Goal: Task Accomplishment & Management: Use online tool/utility

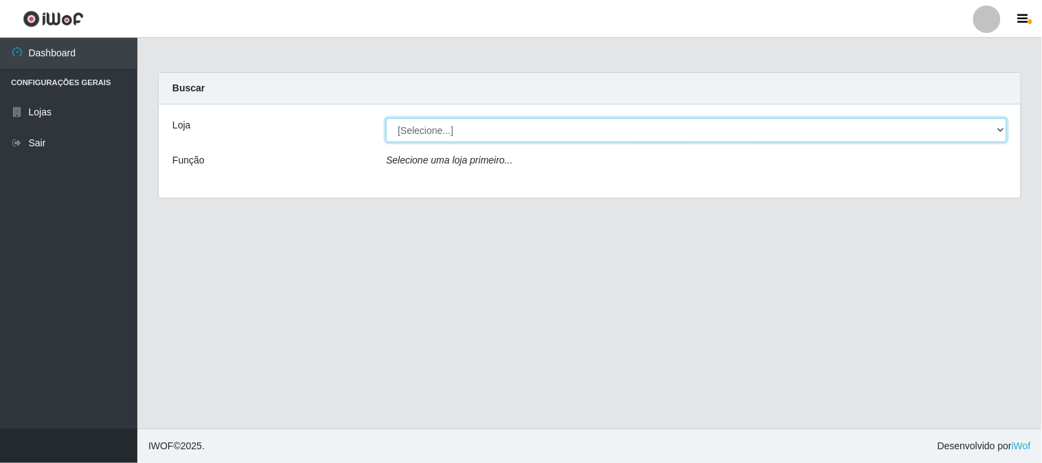
click at [403, 126] on select "[Selecione...] Rede Compras Supermercados - LOJA 1" at bounding box center [696, 130] width 621 height 24
select select "158"
click at [386, 118] on select "[Selecione...] Rede Compras Supermercados - LOJA 1" at bounding box center [696, 130] width 621 height 24
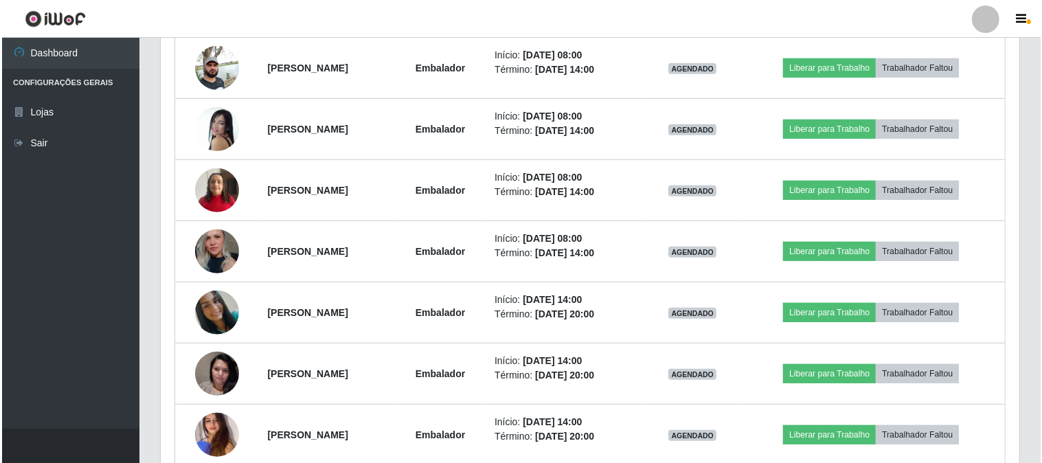
scroll to position [763, 0]
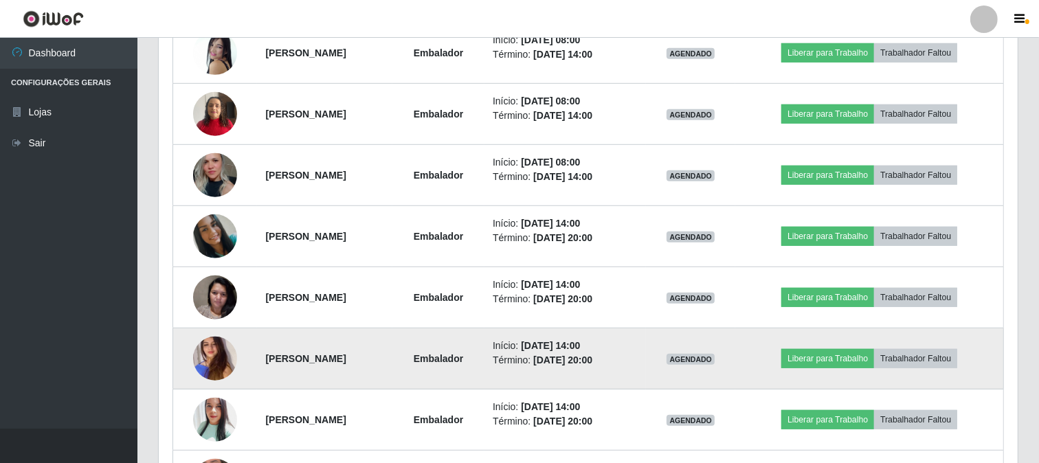
click at [203, 346] on img at bounding box center [215, 358] width 44 height 101
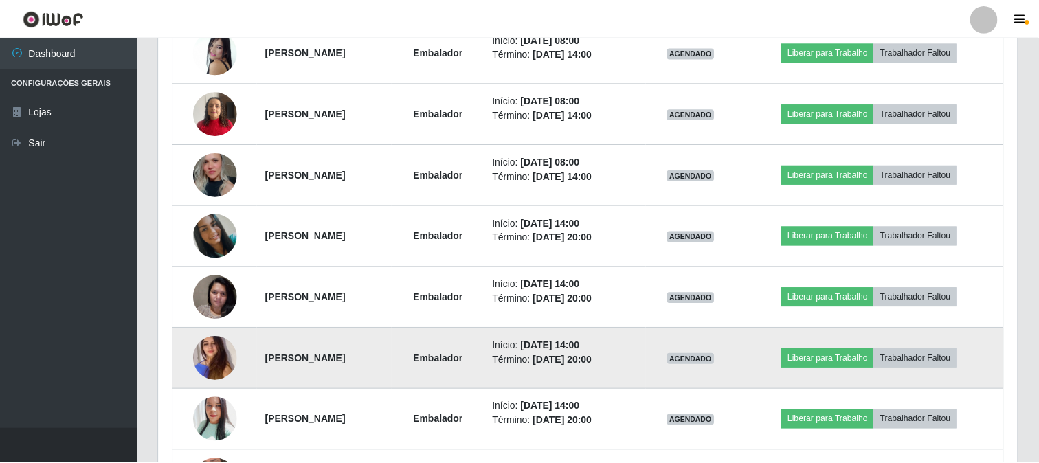
scroll to position [284, 850]
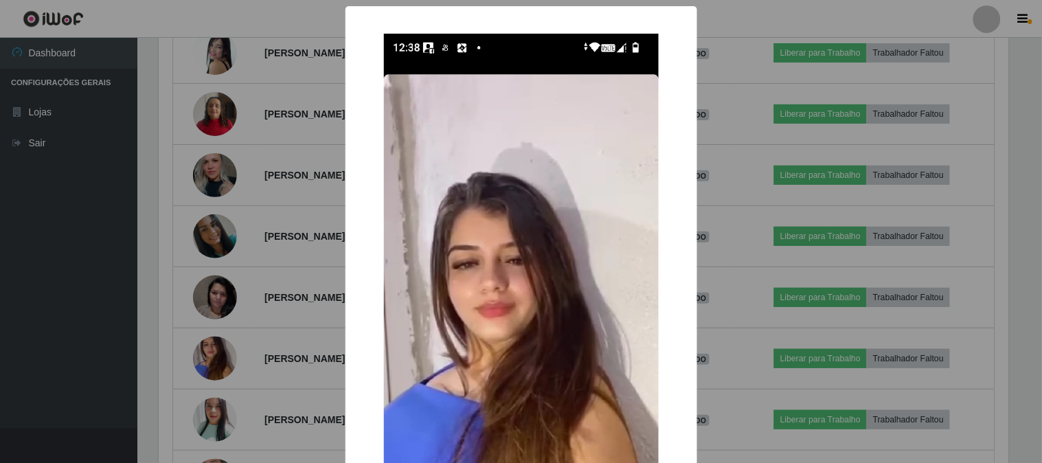
click at [273, 333] on div "× OK Cancel" at bounding box center [521, 231] width 1042 height 463
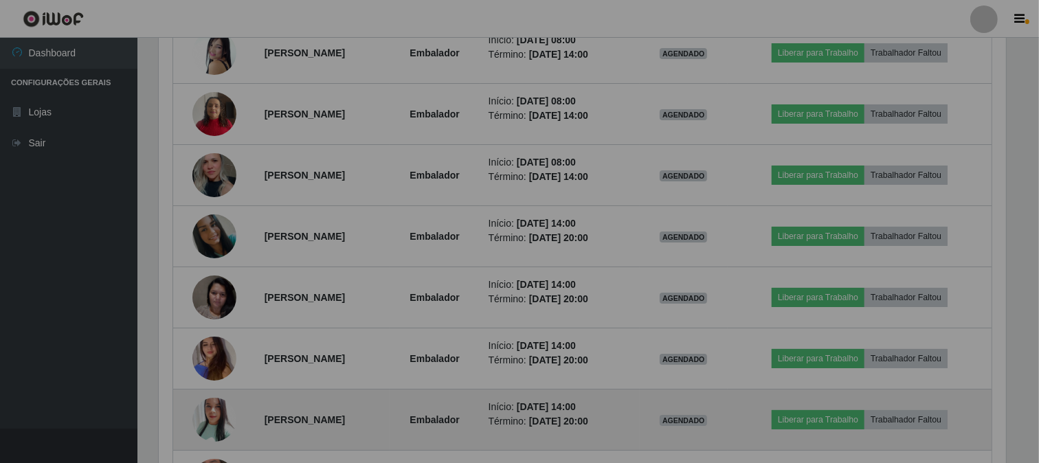
scroll to position [284, 859]
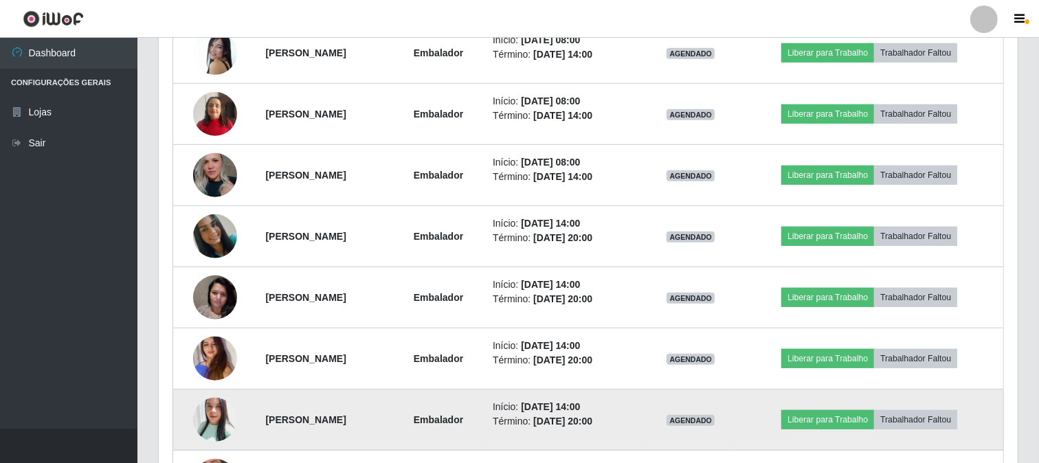
click at [211, 418] on img at bounding box center [215, 420] width 44 height 52
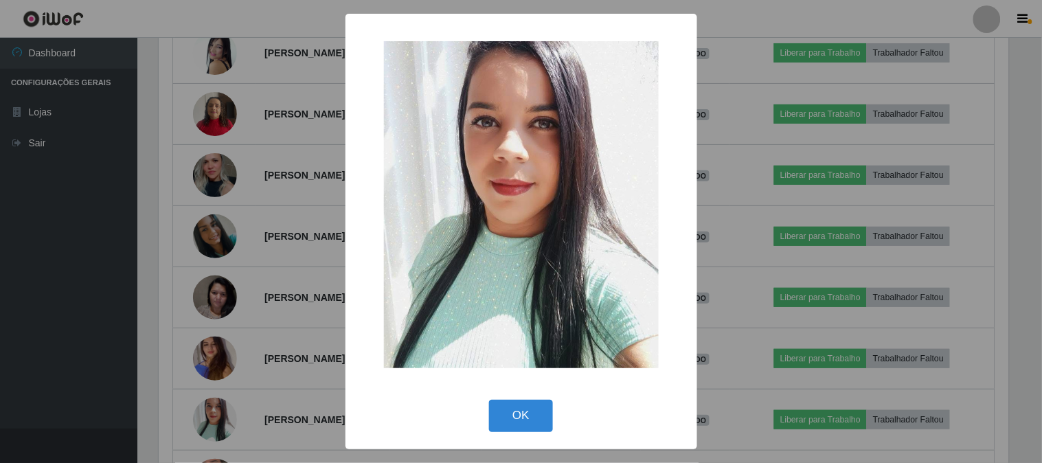
click at [213, 410] on div "× OK Cancel" at bounding box center [521, 231] width 1042 height 463
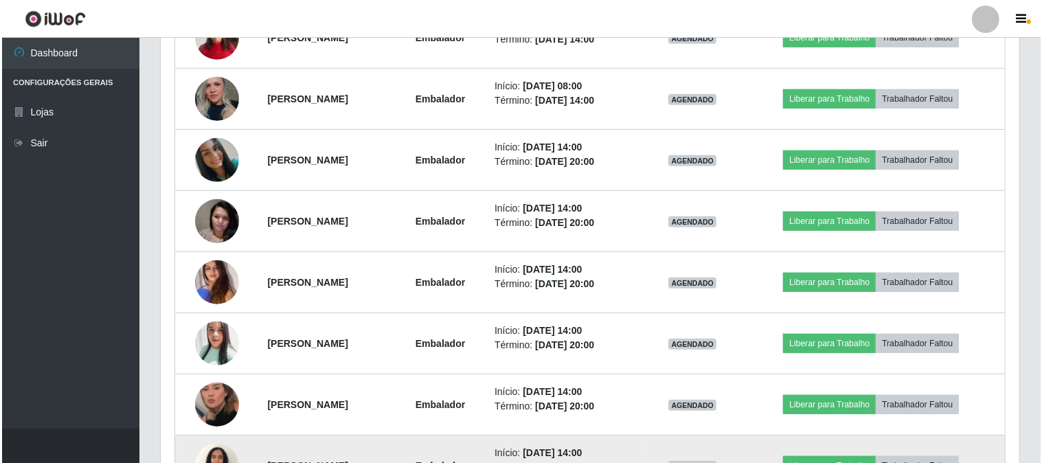
scroll to position [916, 0]
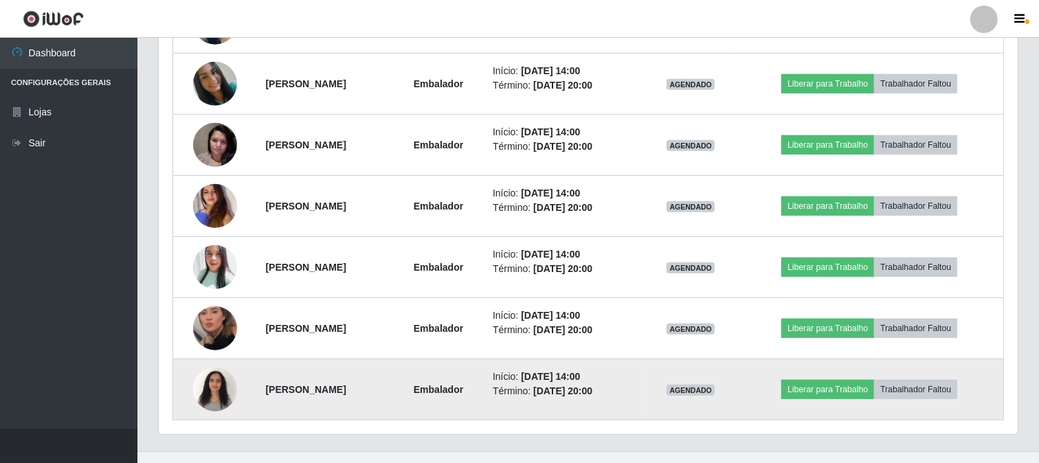
click at [213, 394] on img at bounding box center [215, 389] width 44 height 58
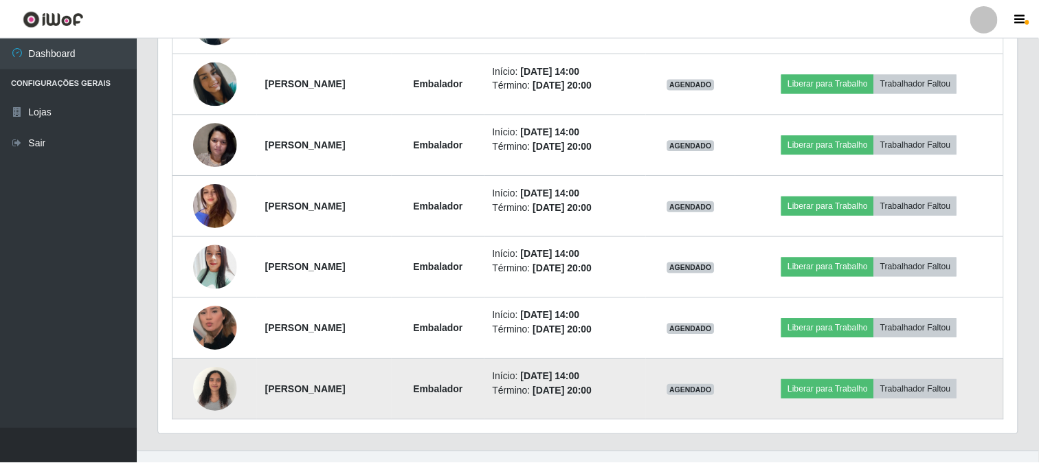
scroll to position [284, 850]
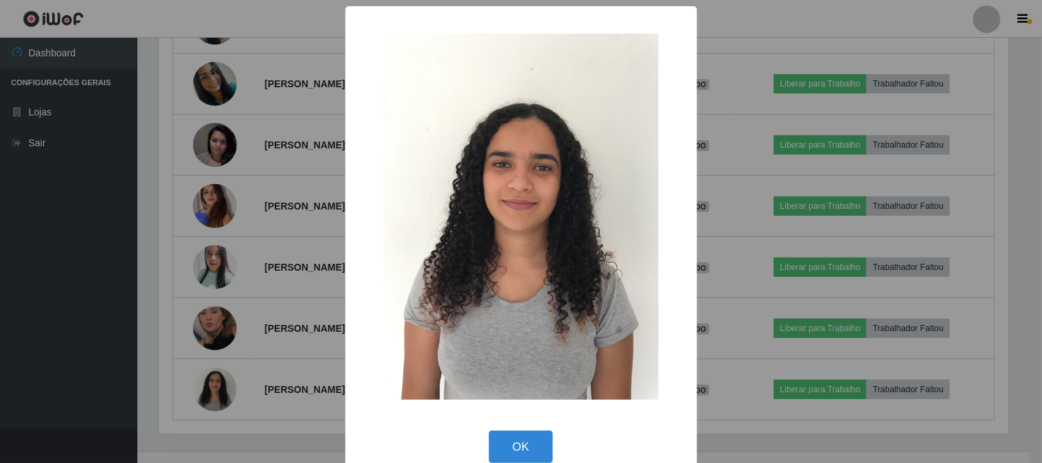
click at [227, 383] on div "× OK Cancel" at bounding box center [521, 231] width 1042 height 463
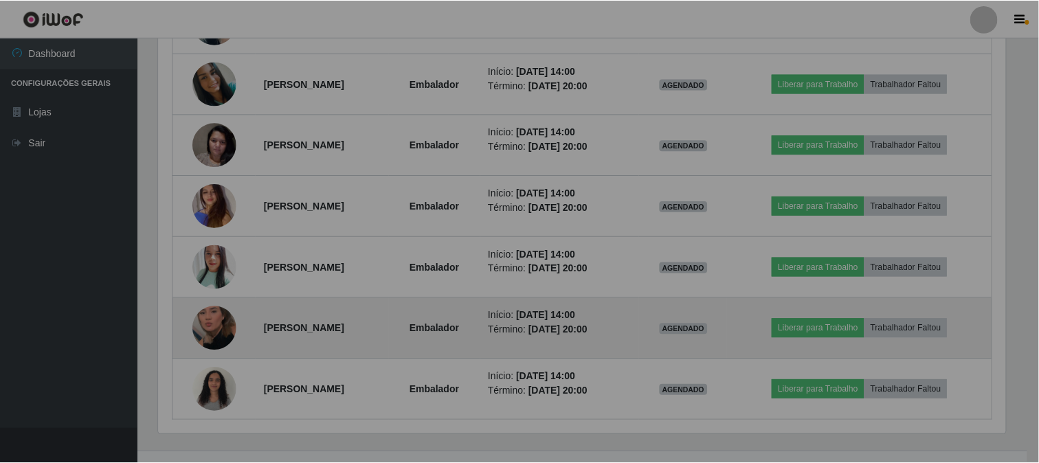
scroll to position [284, 859]
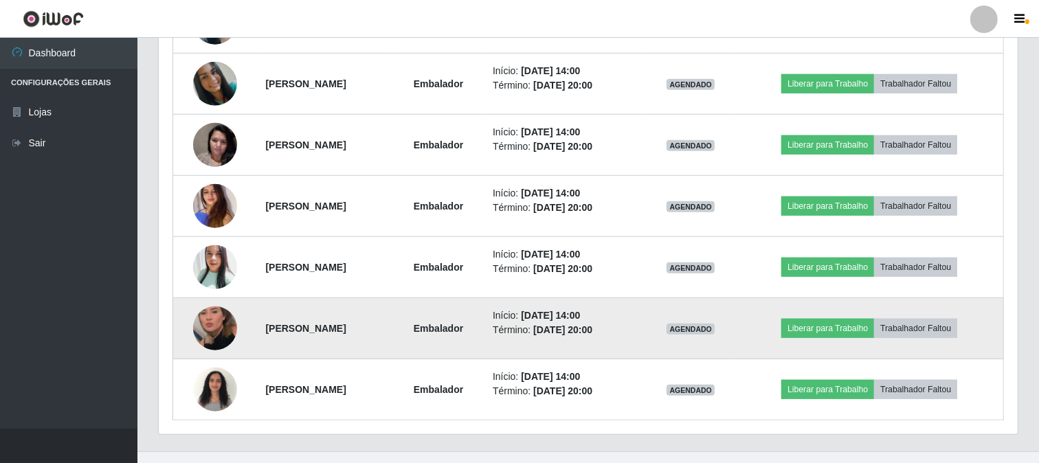
click at [195, 318] on img at bounding box center [215, 328] width 44 height 78
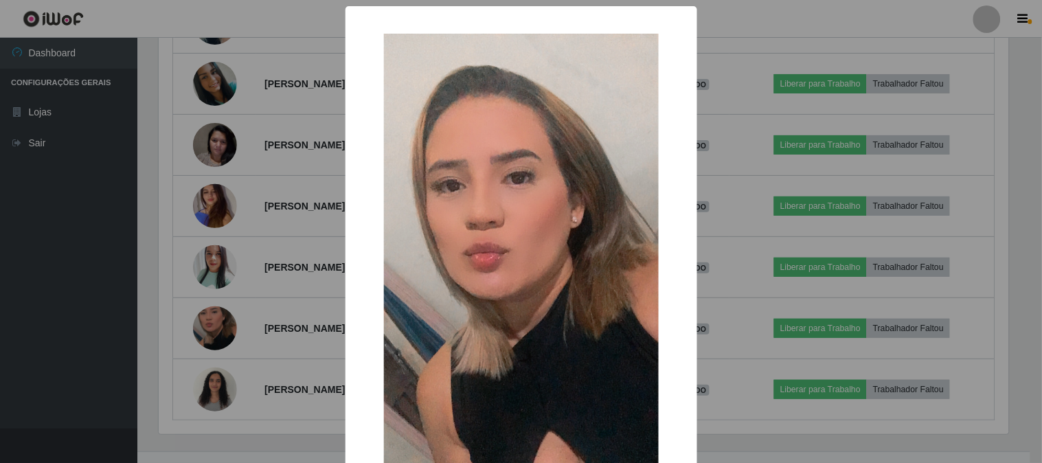
click at [286, 317] on div "× OK Cancel" at bounding box center [521, 231] width 1042 height 463
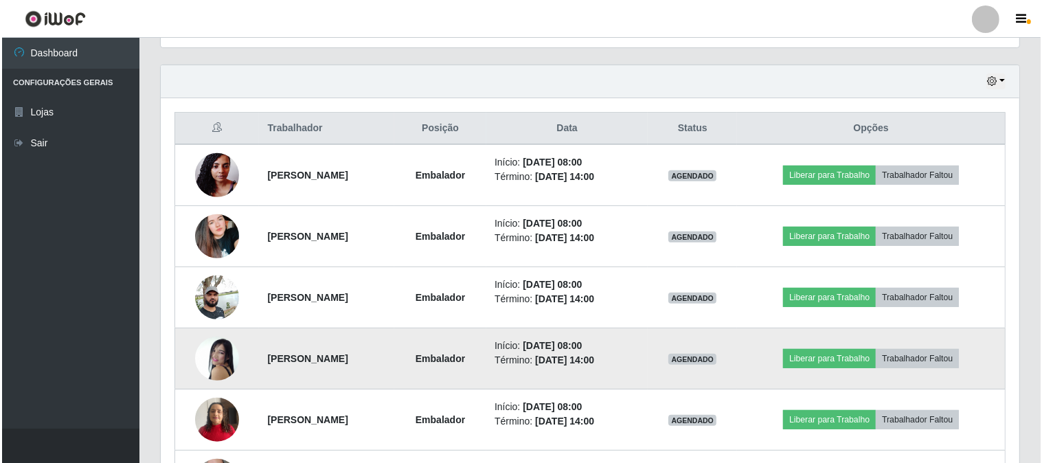
scroll to position [534, 0]
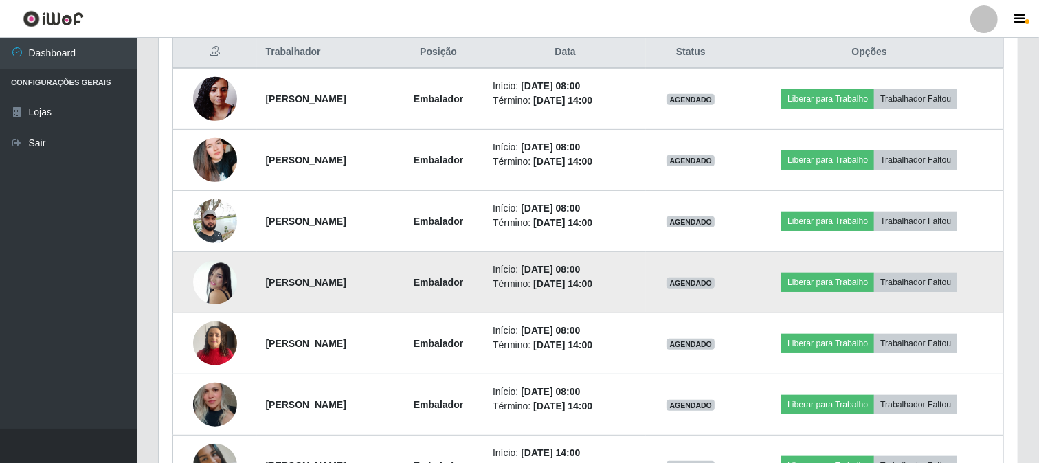
click at [215, 279] on img at bounding box center [215, 282] width 44 height 63
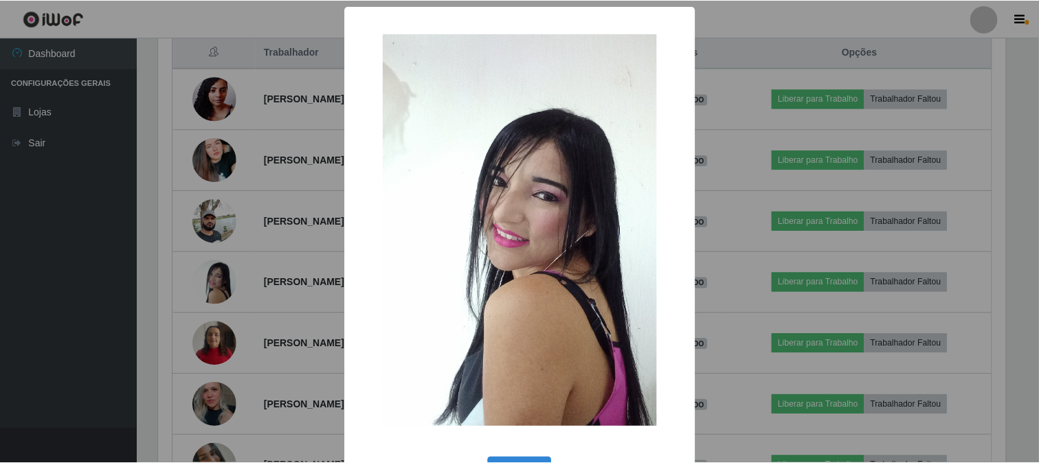
scroll to position [49, 0]
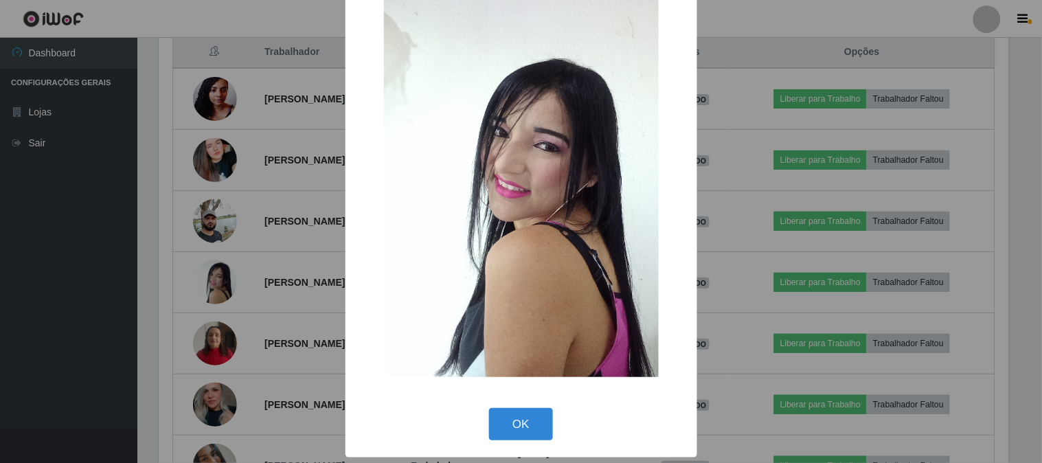
drag, startPoint x: 515, startPoint y: 418, endPoint x: 508, endPoint y: 409, distance: 10.7
click at [516, 418] on button "OK" at bounding box center [521, 424] width 64 height 32
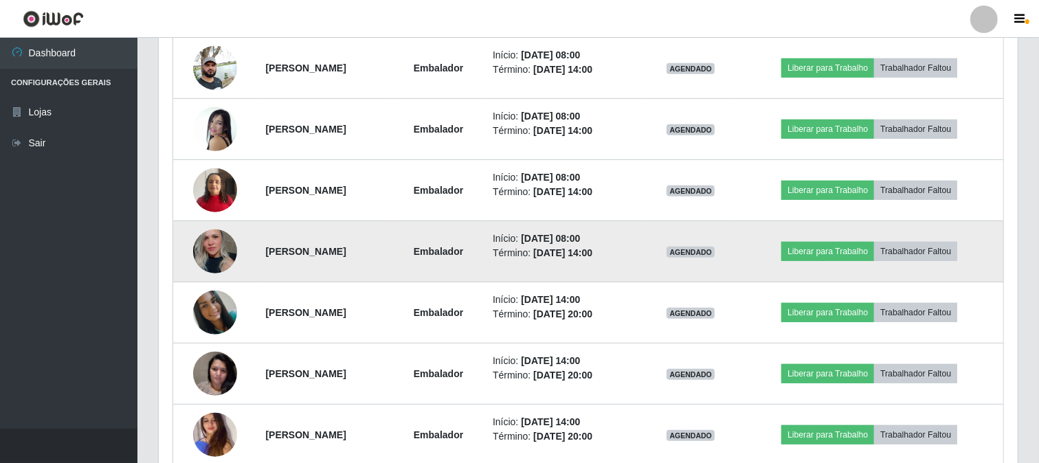
scroll to position [763, 0]
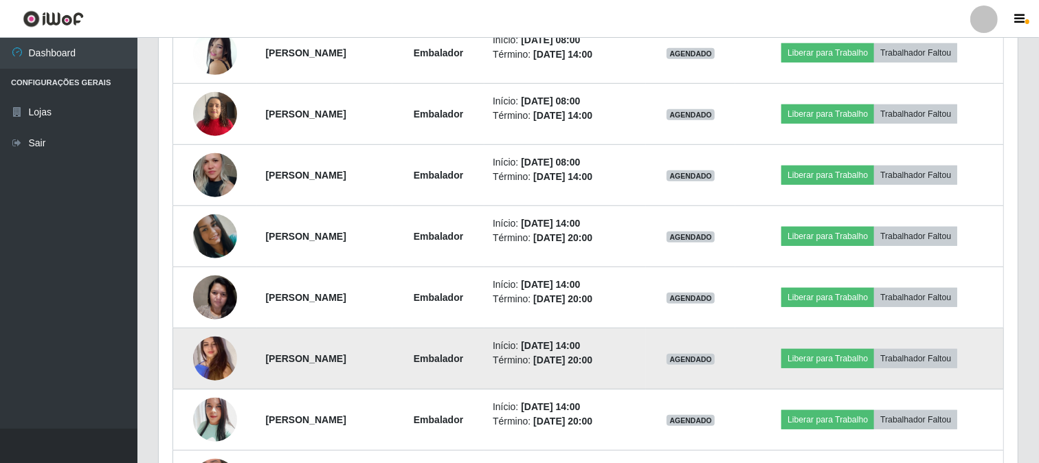
click at [207, 361] on img at bounding box center [215, 358] width 44 height 101
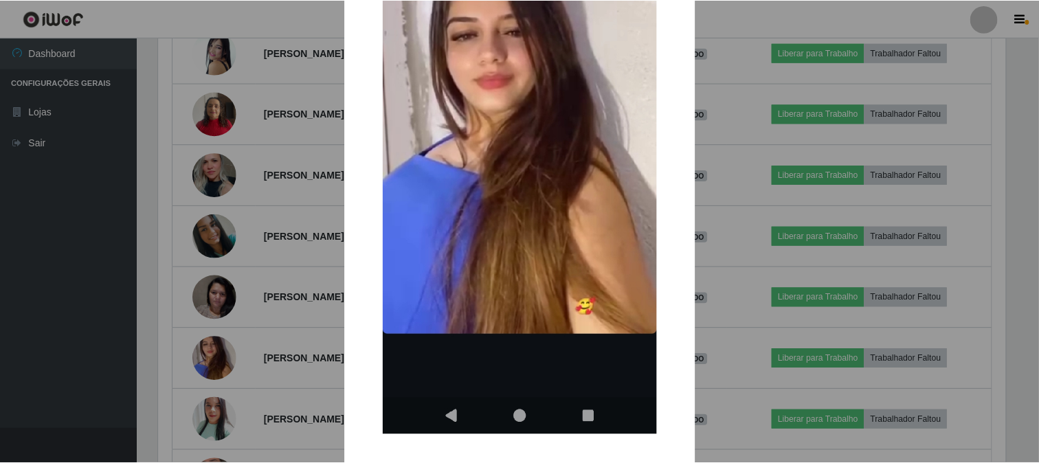
scroll to position [286, 0]
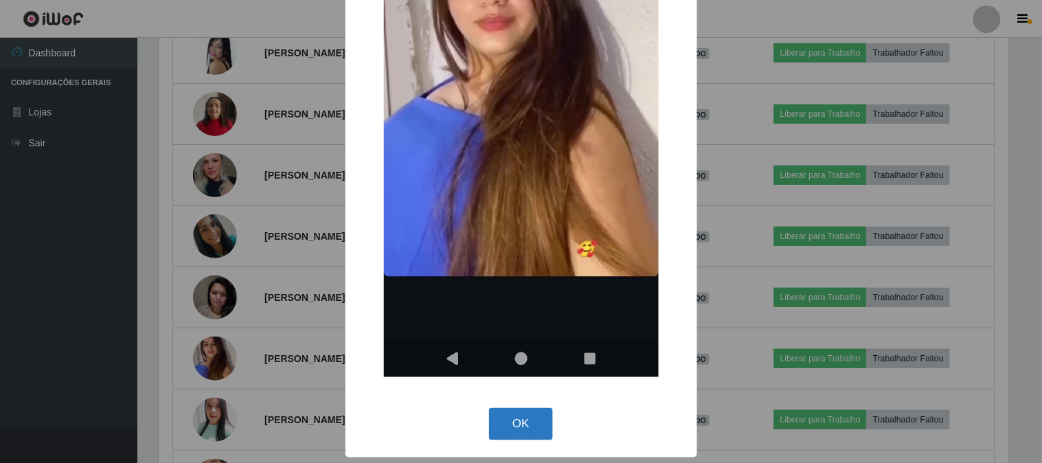
click at [517, 426] on button "OK" at bounding box center [521, 424] width 64 height 32
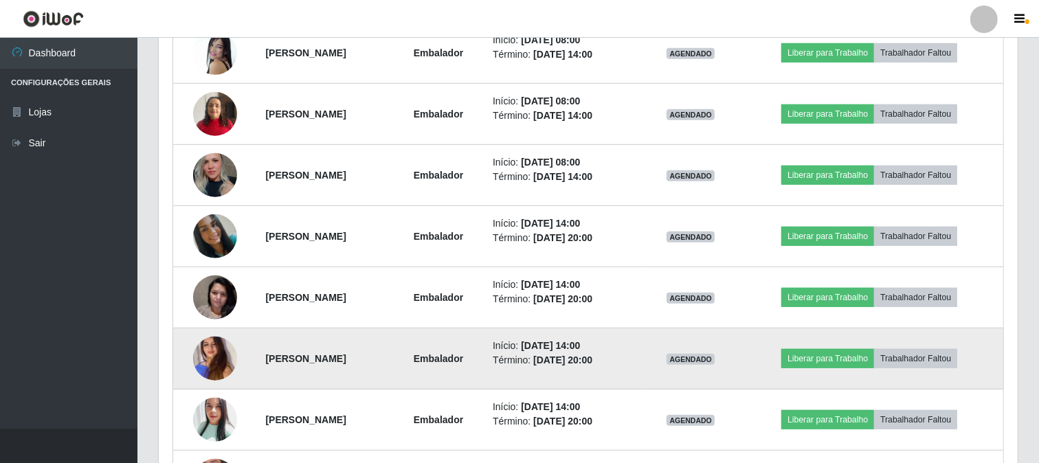
scroll to position [840, 0]
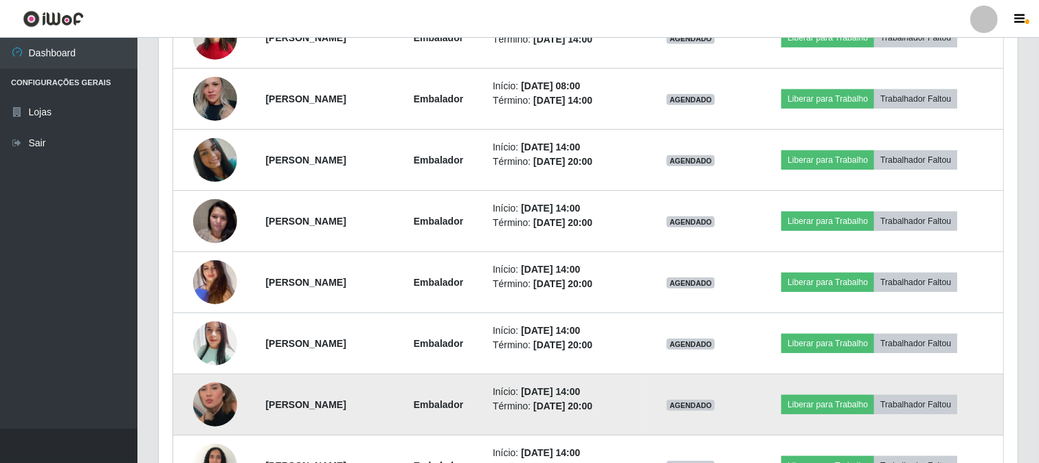
click at [218, 408] on img at bounding box center [215, 405] width 44 height 78
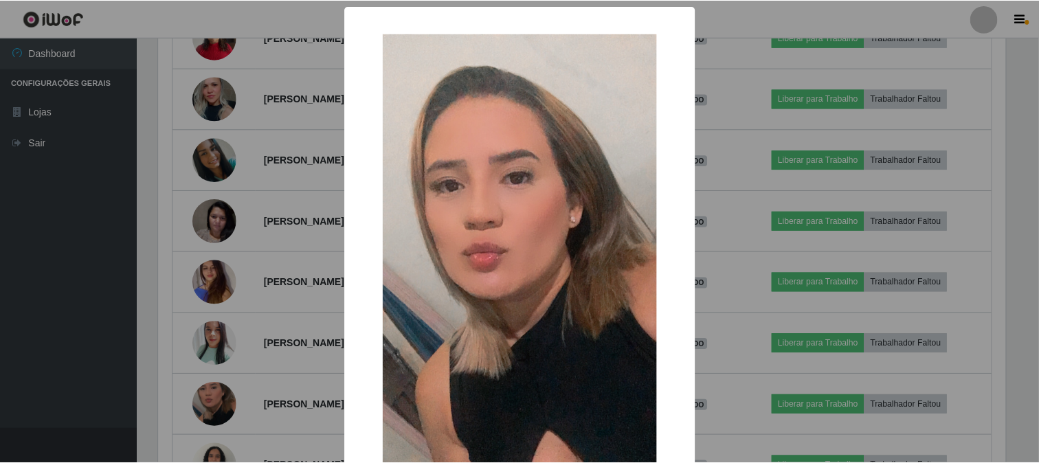
scroll to position [145, 0]
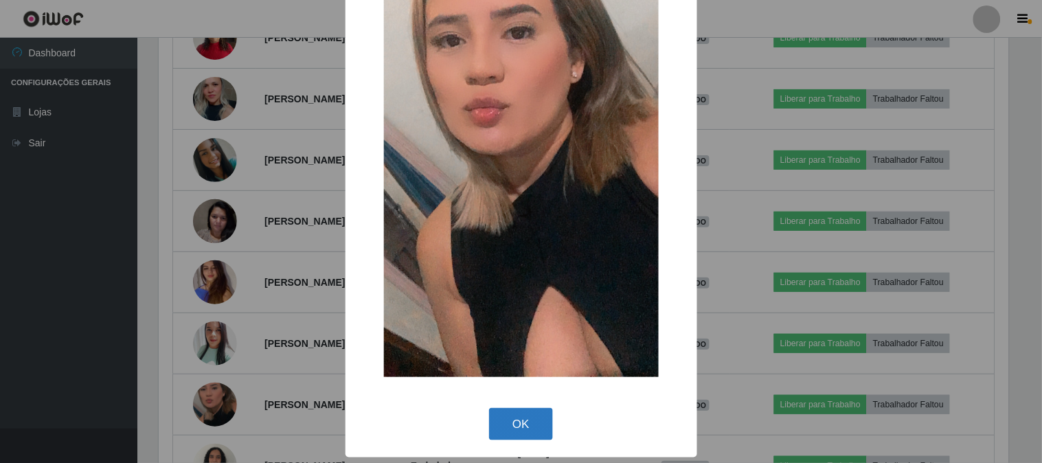
click at [505, 422] on button "OK" at bounding box center [521, 424] width 64 height 32
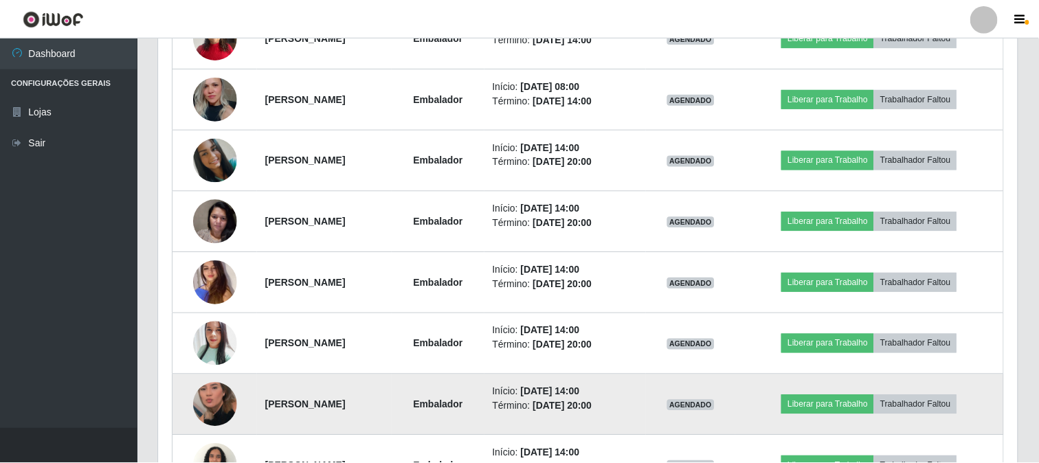
scroll to position [284, 859]
click at [196, 407] on img at bounding box center [215, 405] width 44 height 78
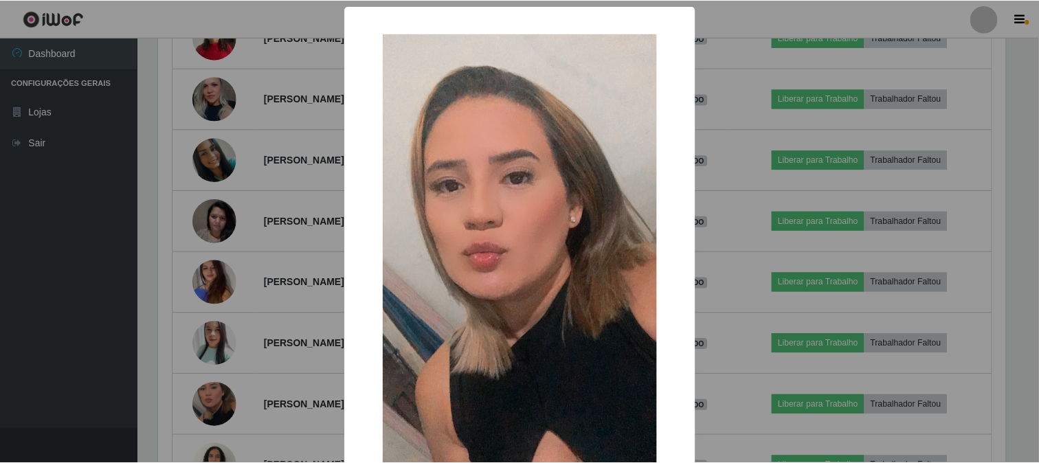
scroll to position [145, 0]
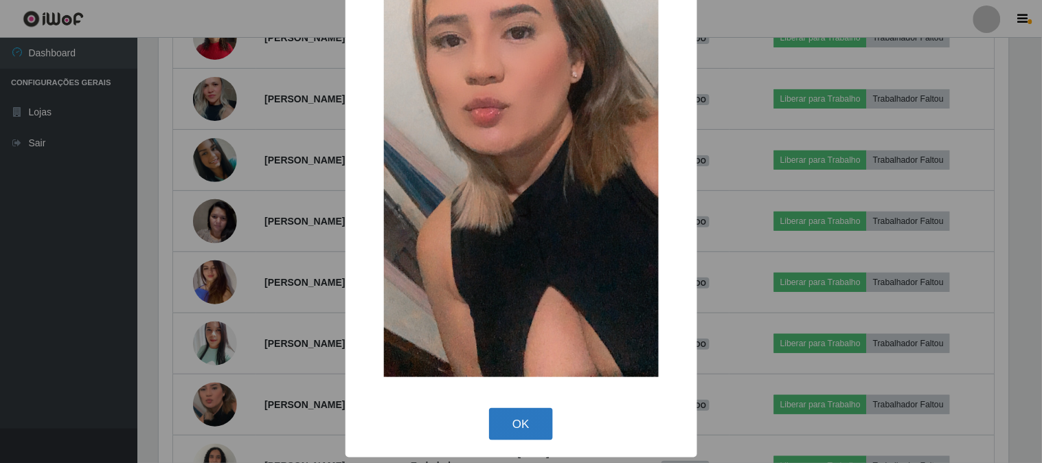
click at [517, 419] on button "OK" at bounding box center [521, 424] width 64 height 32
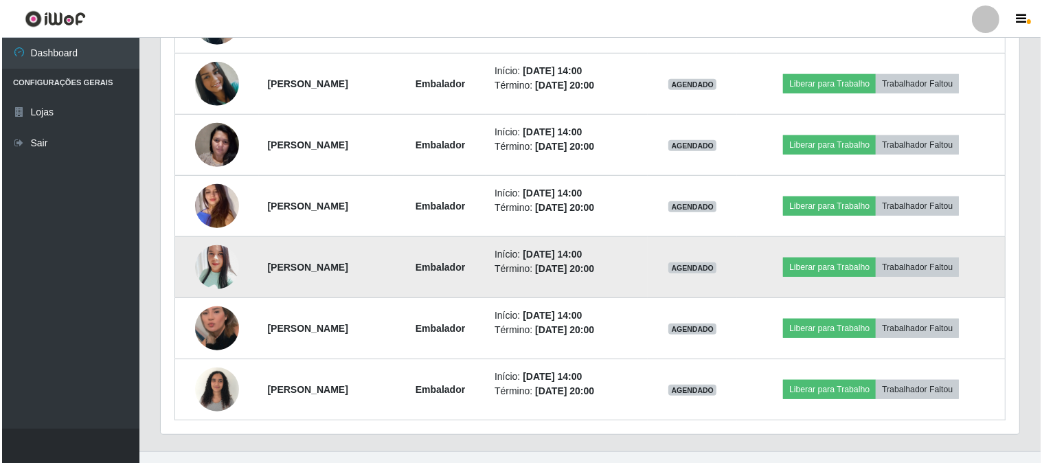
scroll to position [938, 0]
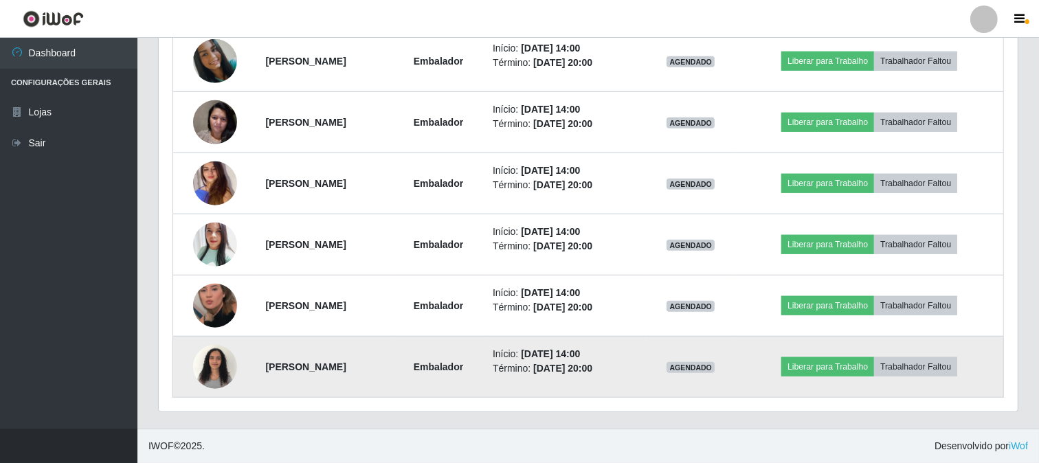
click at [203, 361] on img at bounding box center [215, 366] width 44 height 58
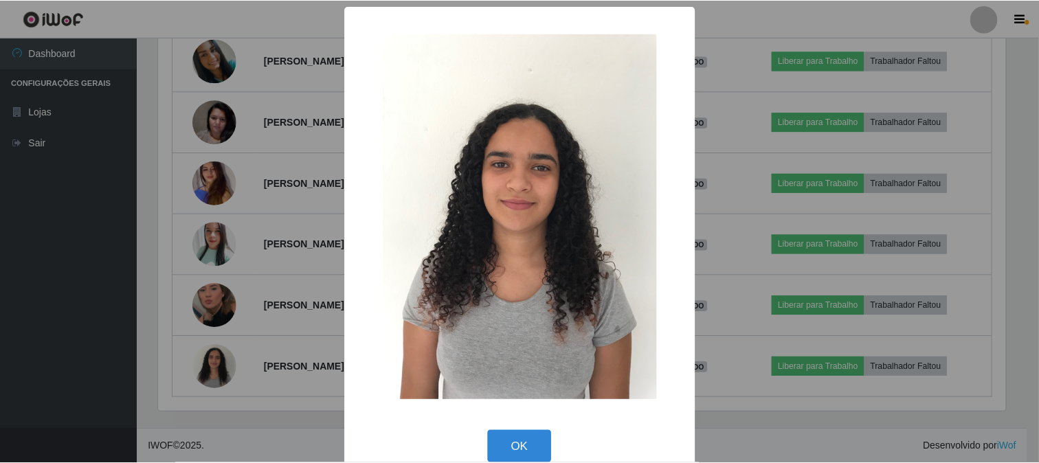
scroll to position [284, 850]
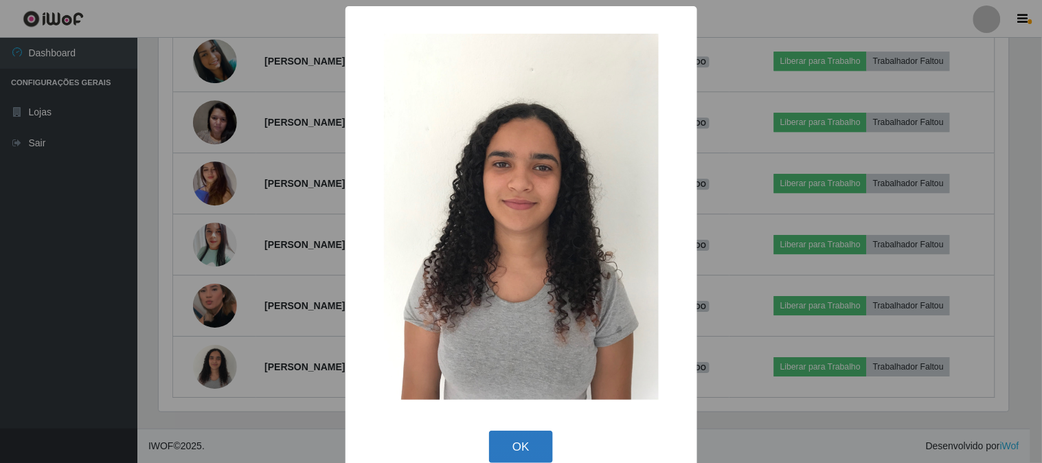
click at [519, 444] on button "OK" at bounding box center [521, 447] width 64 height 32
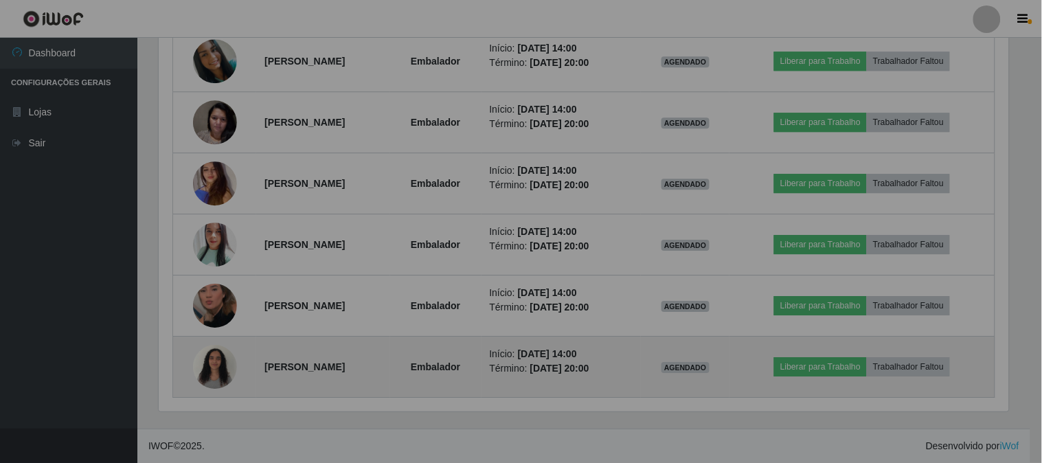
scroll to position [284, 859]
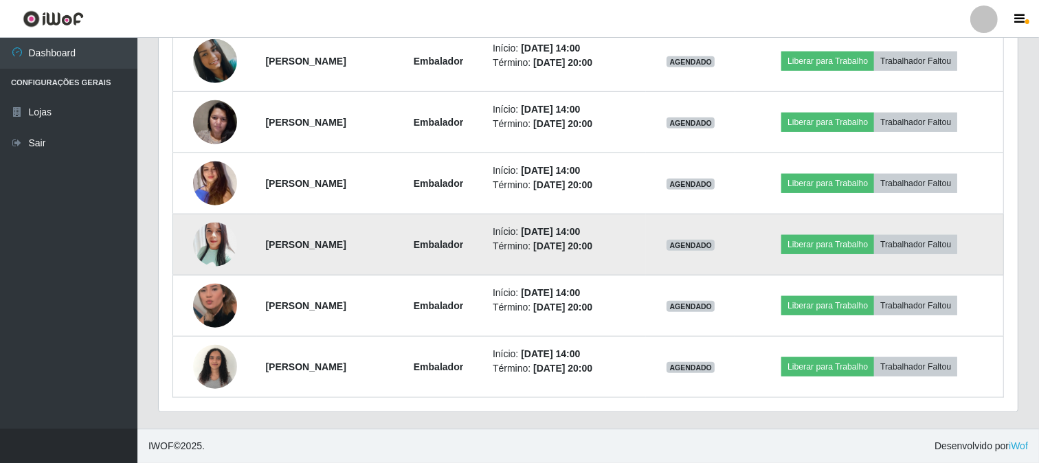
click at [214, 240] on img at bounding box center [215, 244] width 44 height 52
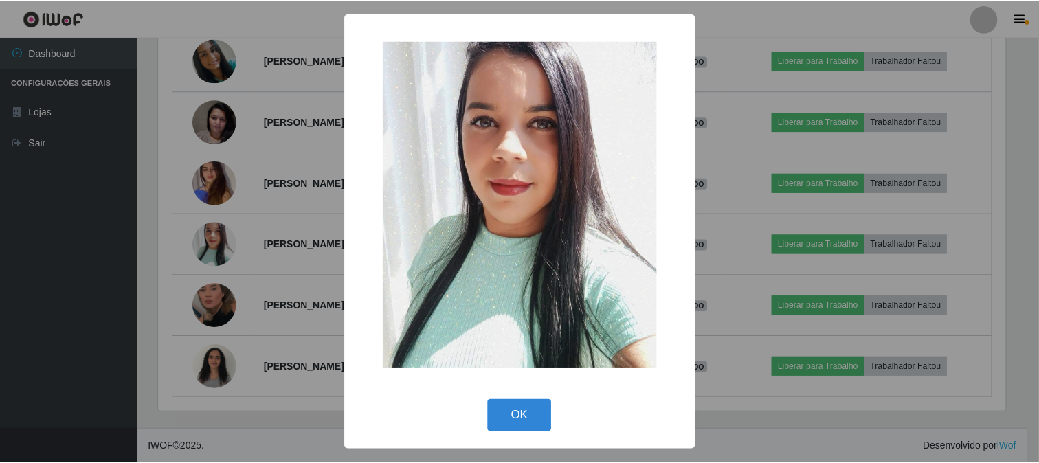
scroll to position [284, 850]
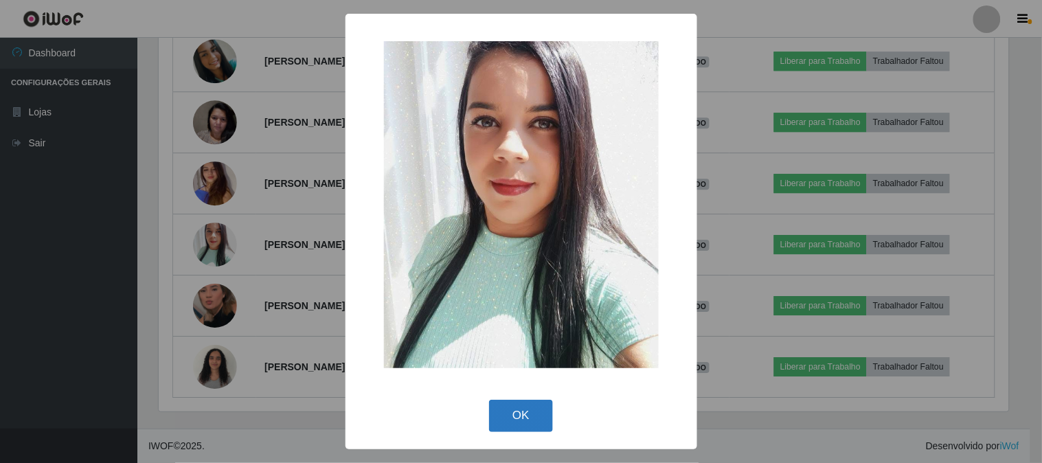
click at [530, 415] on button "OK" at bounding box center [521, 416] width 64 height 32
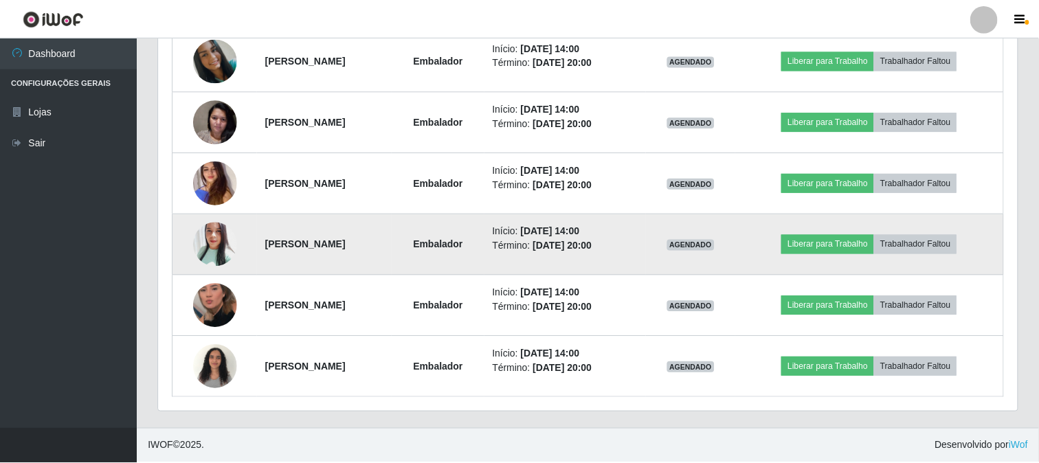
scroll to position [0, 0]
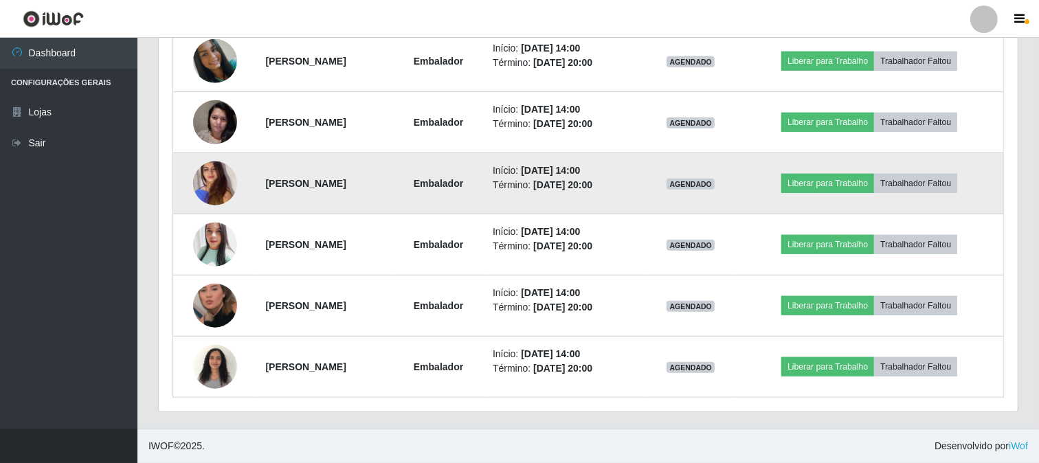
click at [205, 180] on img at bounding box center [215, 183] width 44 height 101
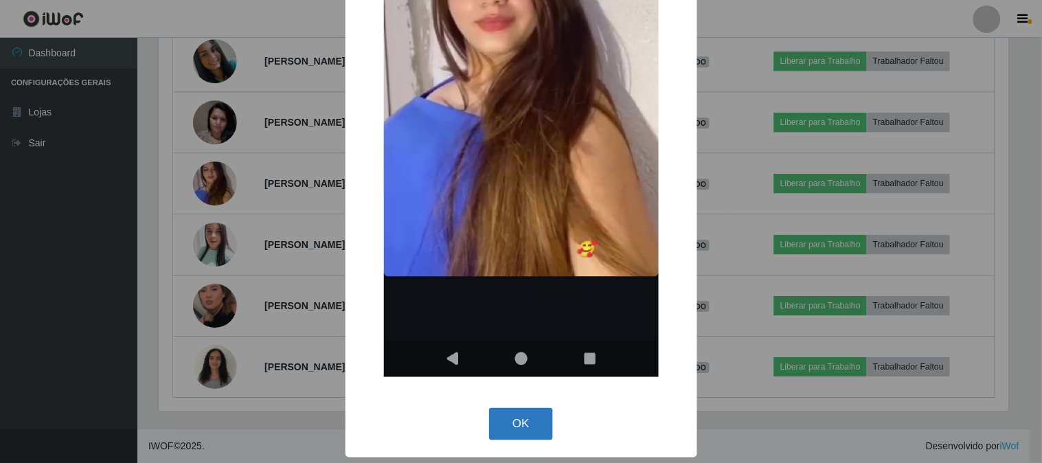
click at [515, 414] on button "OK" at bounding box center [521, 424] width 64 height 32
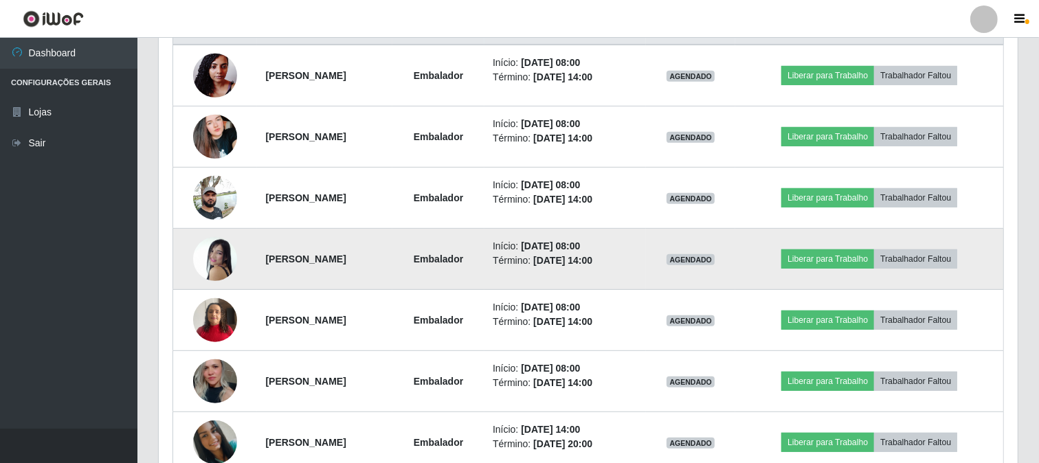
scroll to position [481, 0]
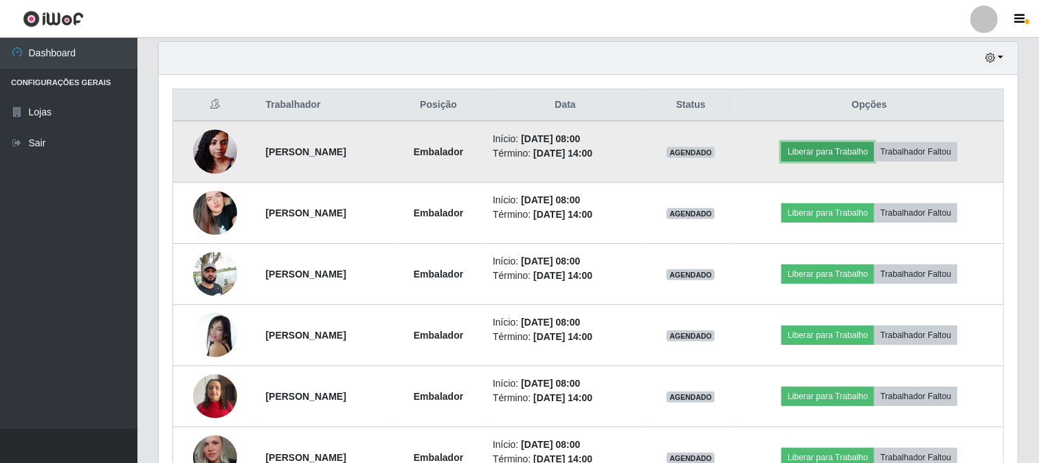
click at [838, 153] on button "Liberar para Trabalho" at bounding box center [827, 151] width 93 height 19
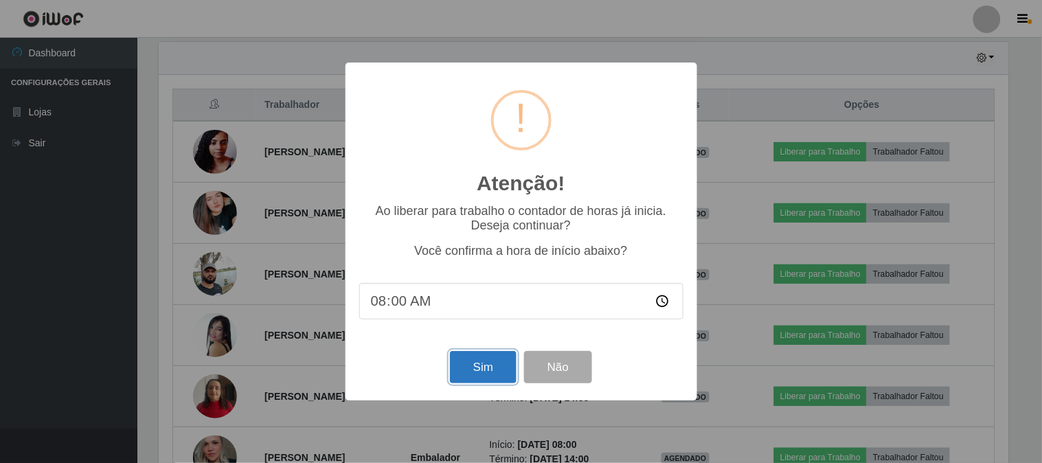
click at [482, 366] on button "Sim" at bounding box center [483, 367] width 67 height 32
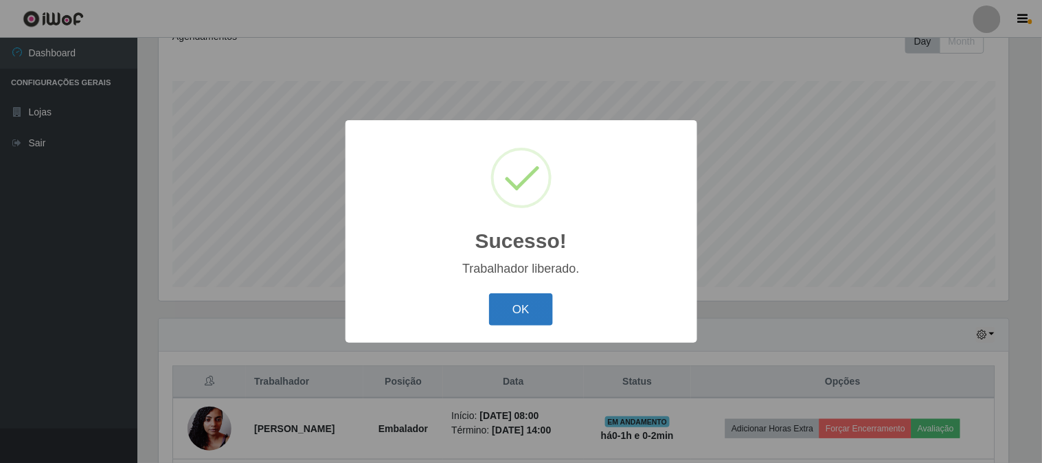
click at [509, 307] on button "OK" at bounding box center [521, 309] width 64 height 32
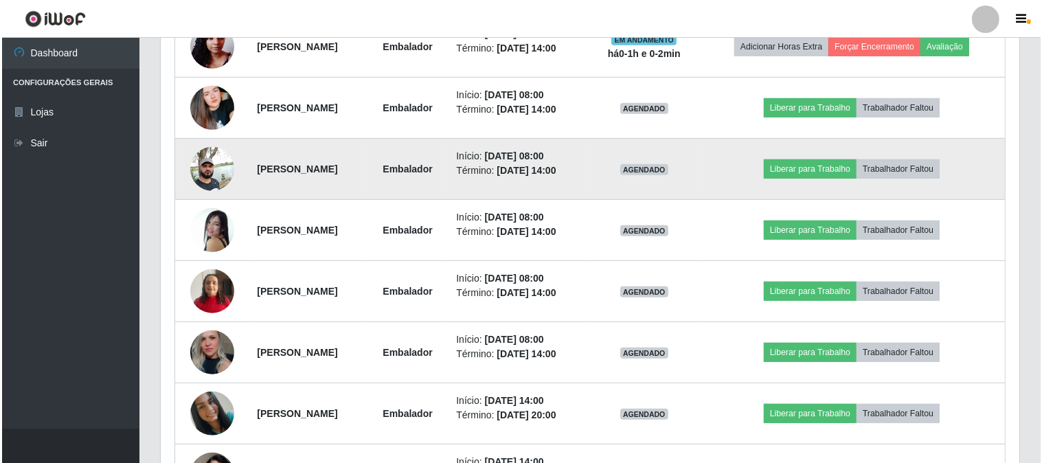
scroll to position [510, 0]
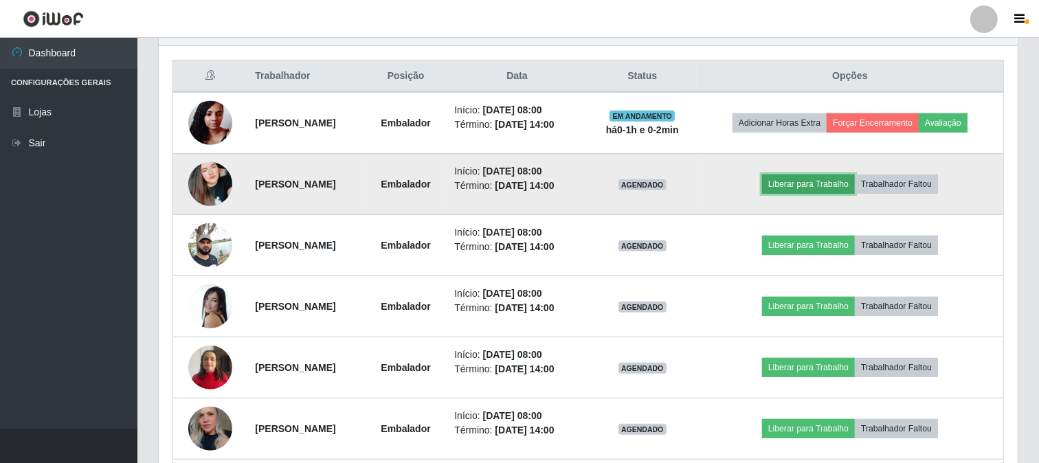
click at [805, 186] on button "Liberar para Trabalho" at bounding box center [808, 184] width 93 height 19
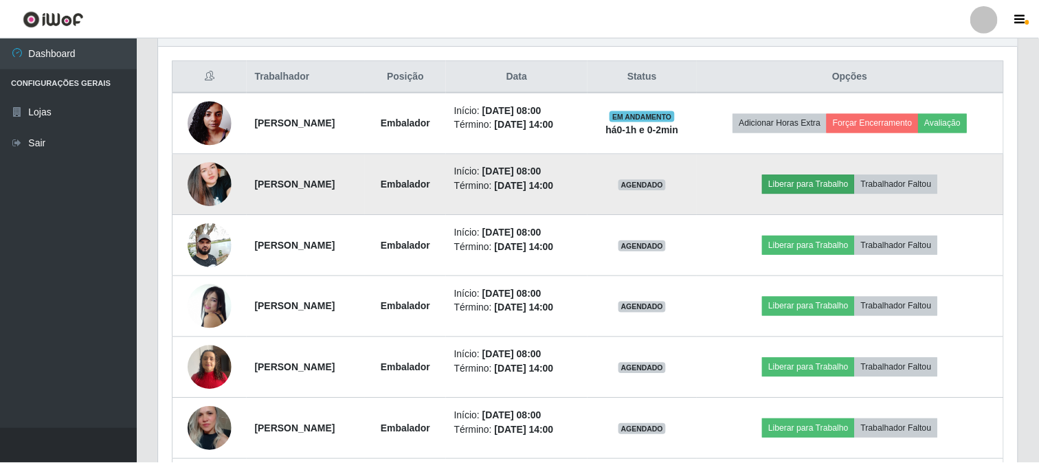
scroll to position [284, 850]
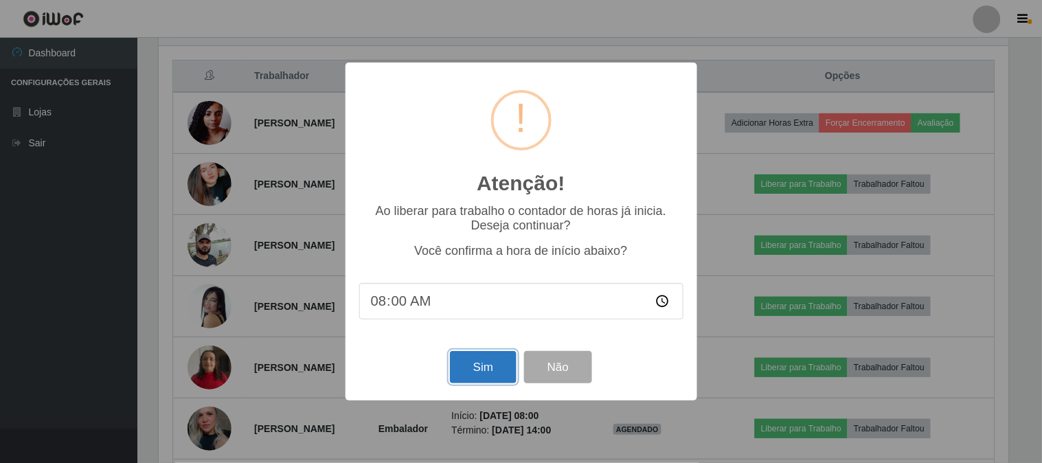
click at [479, 373] on button "Sim" at bounding box center [483, 367] width 67 height 32
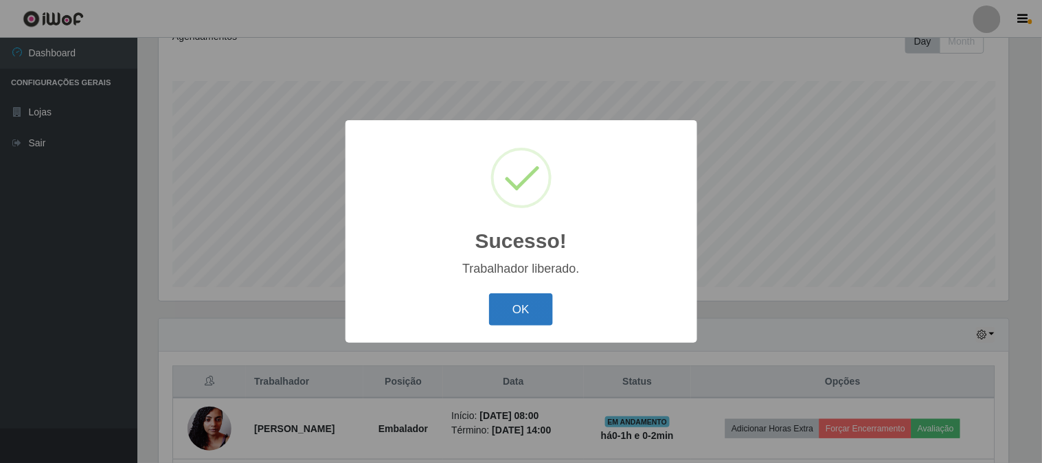
click at [533, 312] on button "OK" at bounding box center [521, 309] width 64 height 32
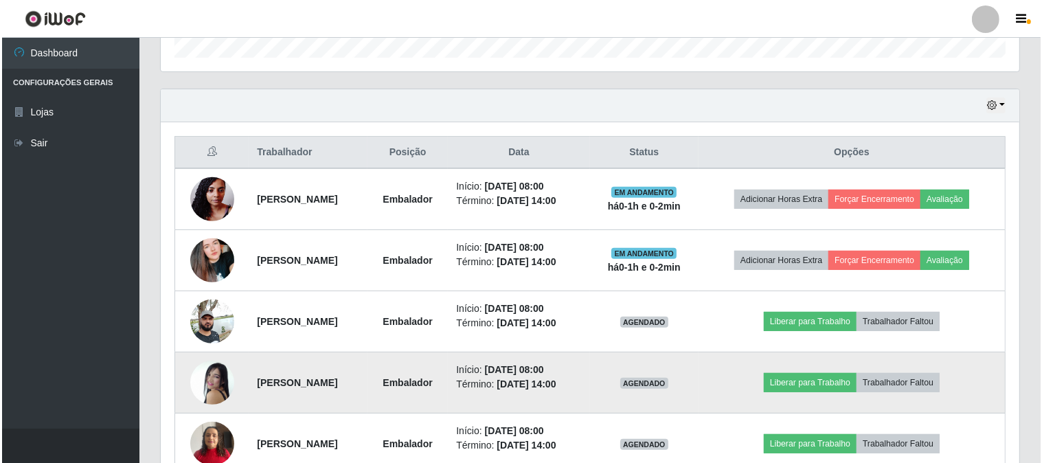
scroll to position [510, 0]
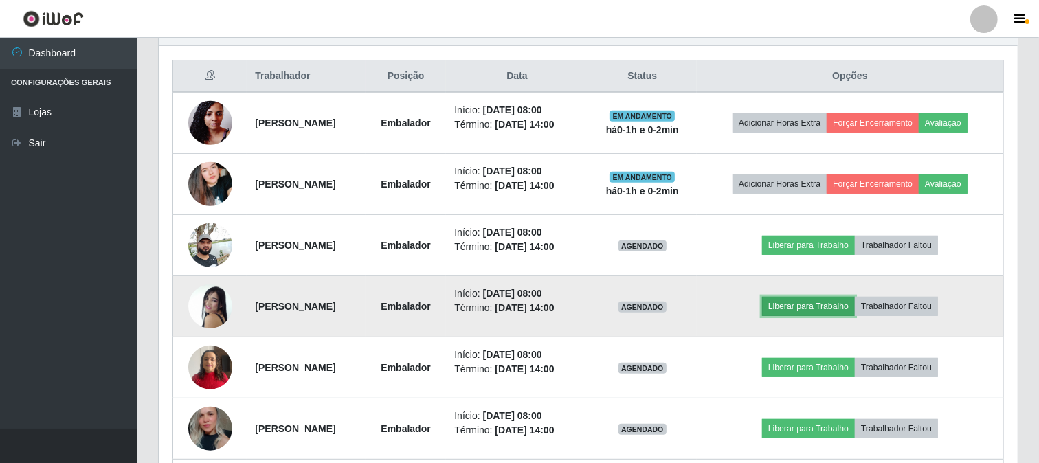
click at [799, 307] on button "Liberar para Trabalho" at bounding box center [808, 306] width 93 height 19
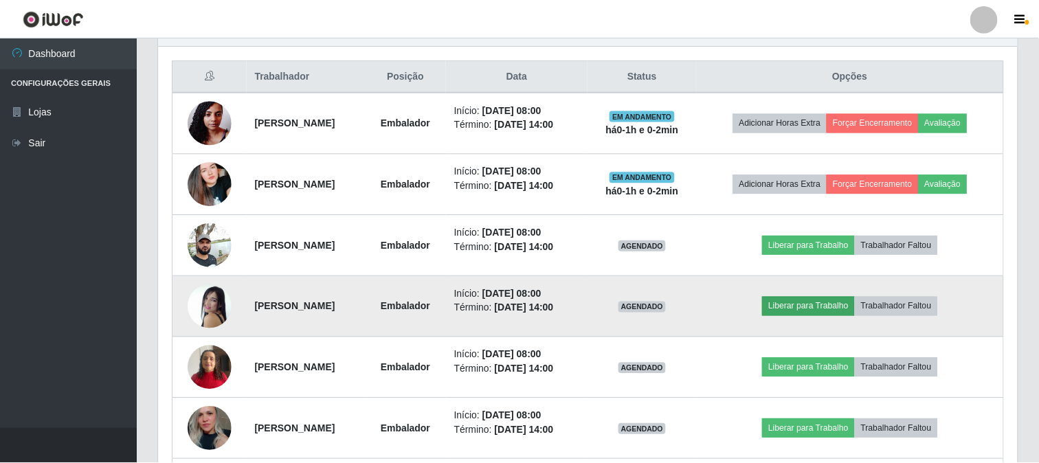
scroll to position [284, 850]
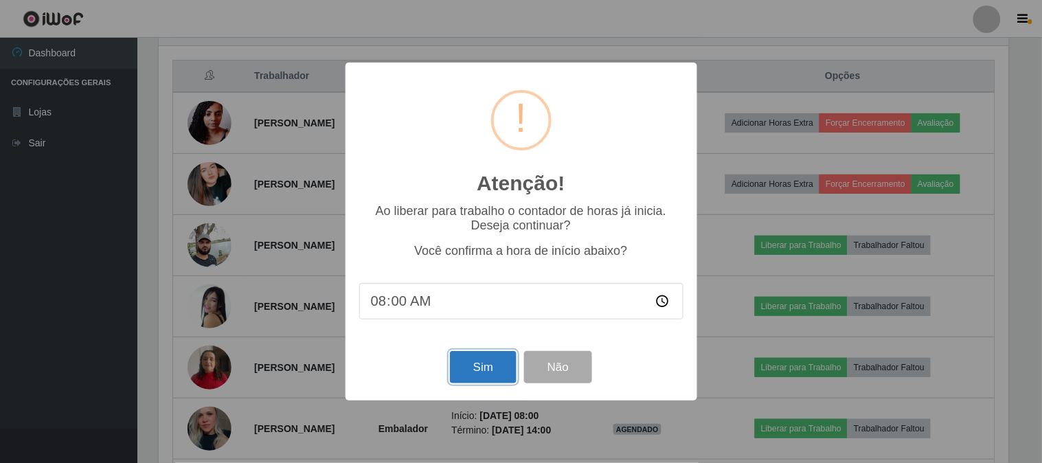
click at [472, 364] on button "Sim" at bounding box center [483, 367] width 67 height 32
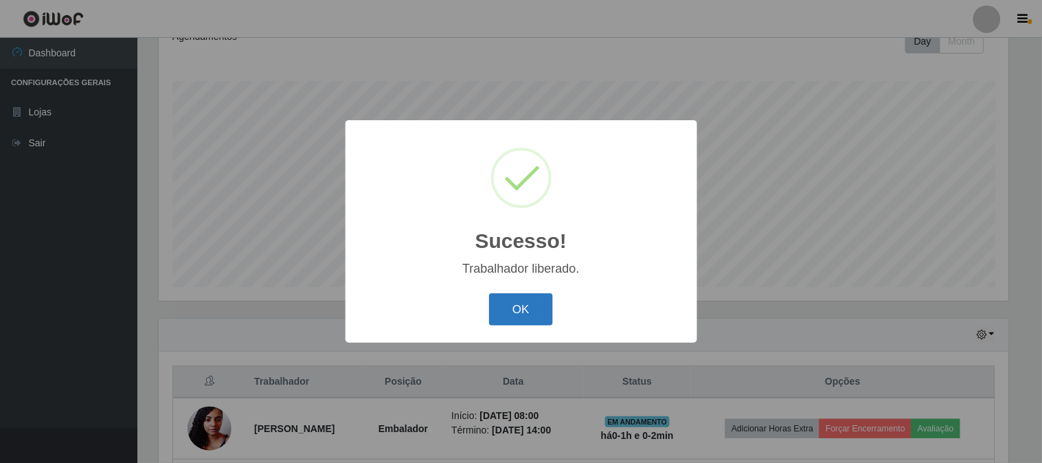
click at [524, 305] on button "OK" at bounding box center [521, 309] width 64 height 32
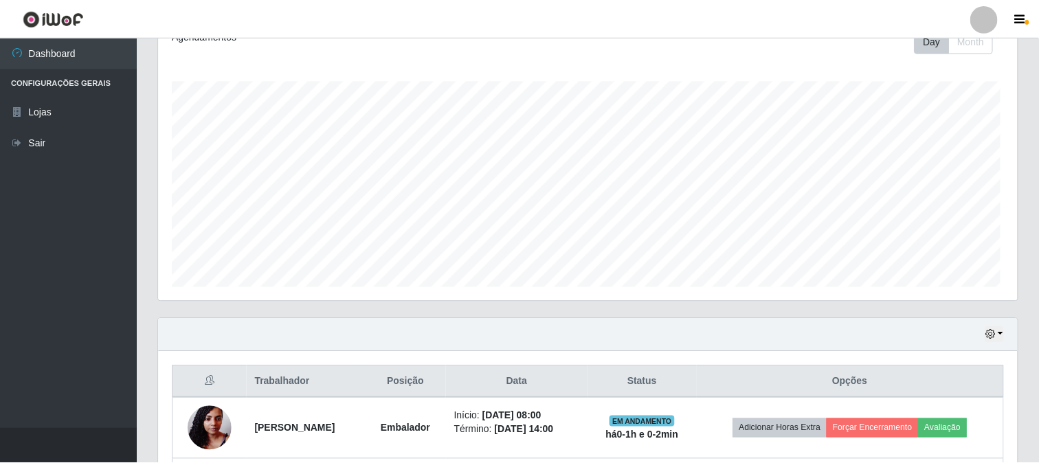
scroll to position [686755, 686182]
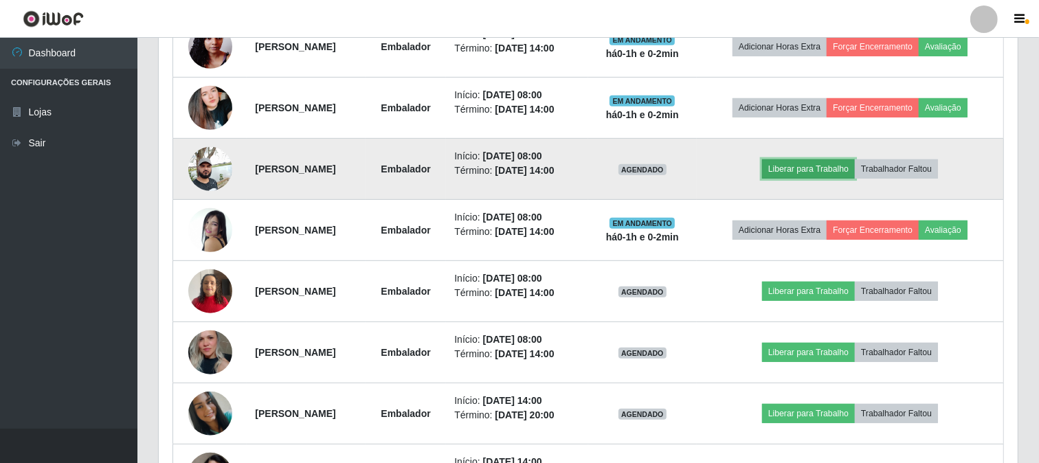
click at [829, 173] on button "Liberar para Trabalho" at bounding box center [808, 168] width 93 height 19
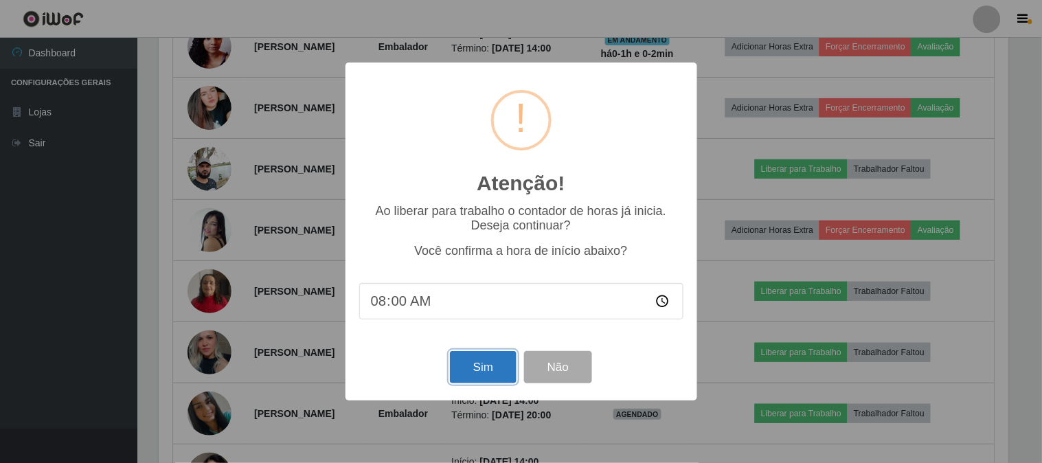
click at [470, 366] on button "Sim" at bounding box center [483, 367] width 67 height 32
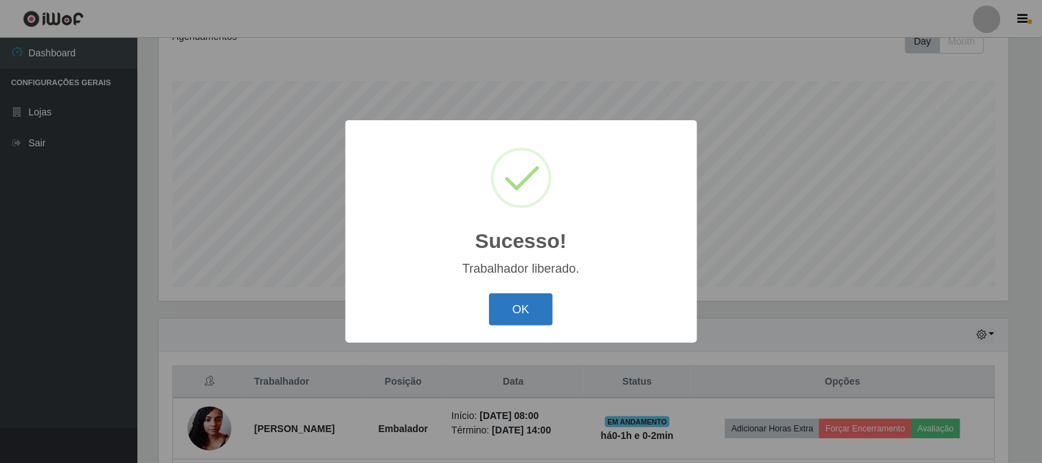
click at [517, 304] on button "OK" at bounding box center [521, 309] width 64 height 32
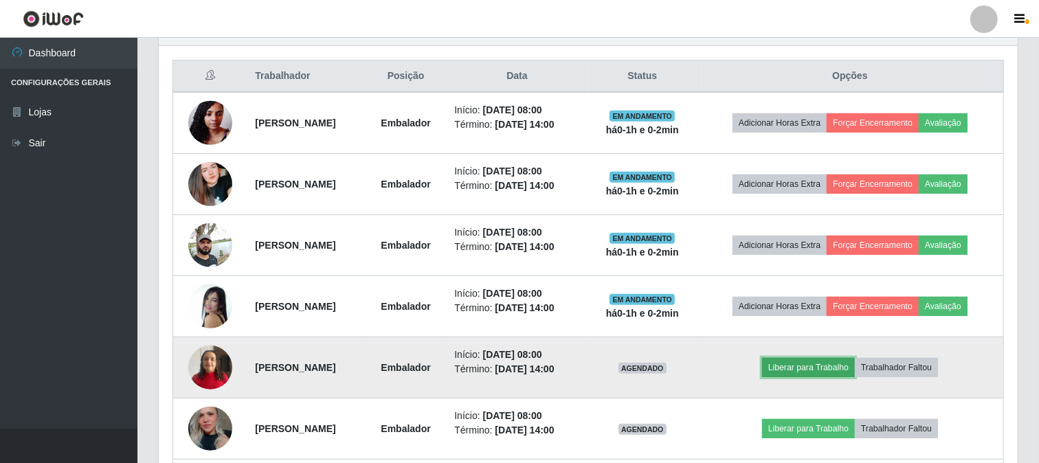
click at [813, 370] on button "Liberar para Trabalho" at bounding box center [808, 367] width 93 height 19
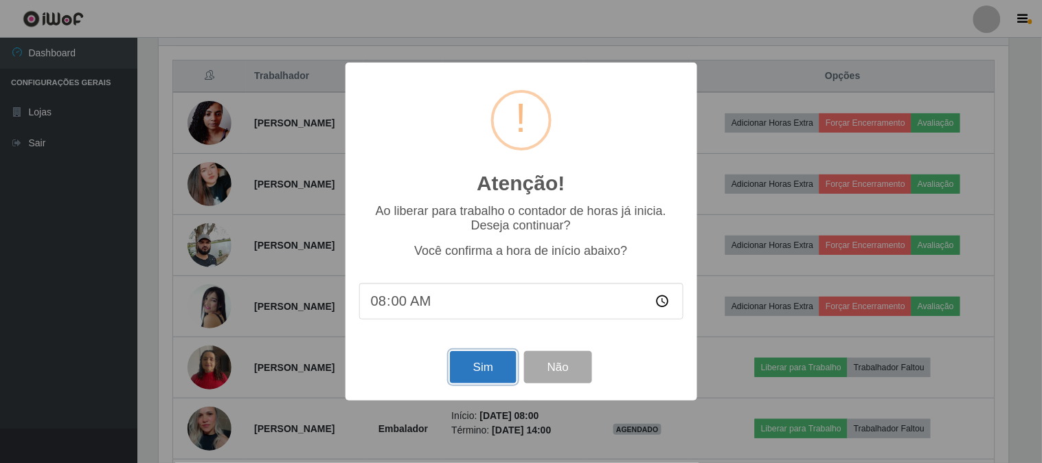
click at [478, 363] on button "Sim" at bounding box center [483, 367] width 67 height 32
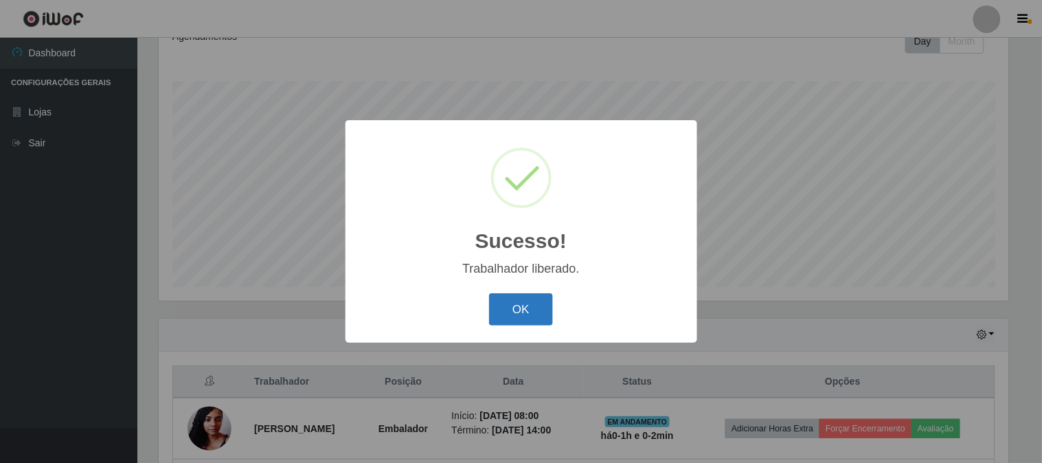
click at [512, 306] on button "OK" at bounding box center [521, 309] width 64 height 32
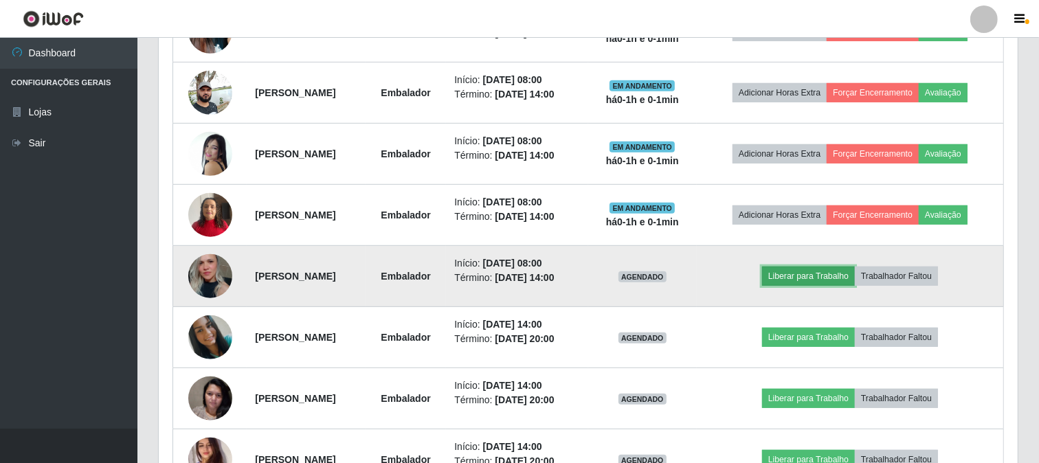
click at [806, 279] on button "Liberar para Trabalho" at bounding box center [808, 276] width 93 height 19
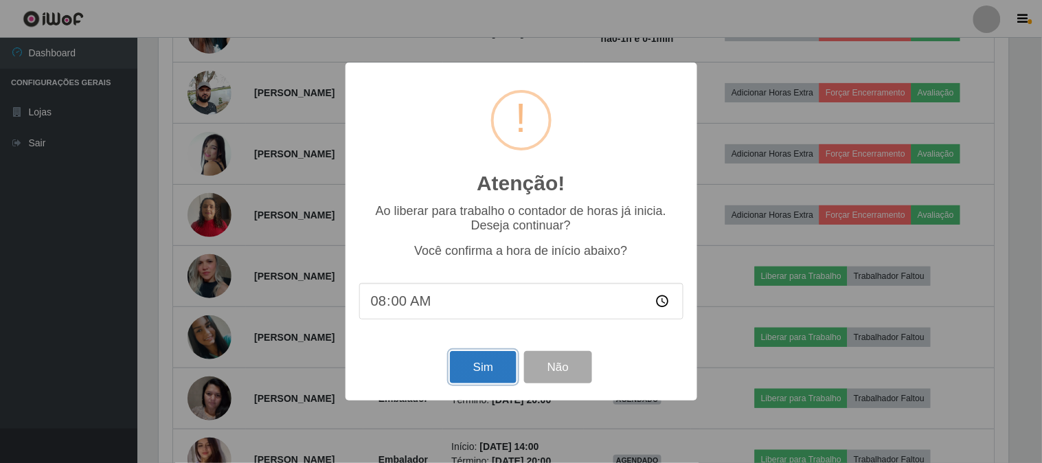
click at [470, 368] on button "Sim" at bounding box center [483, 367] width 67 height 32
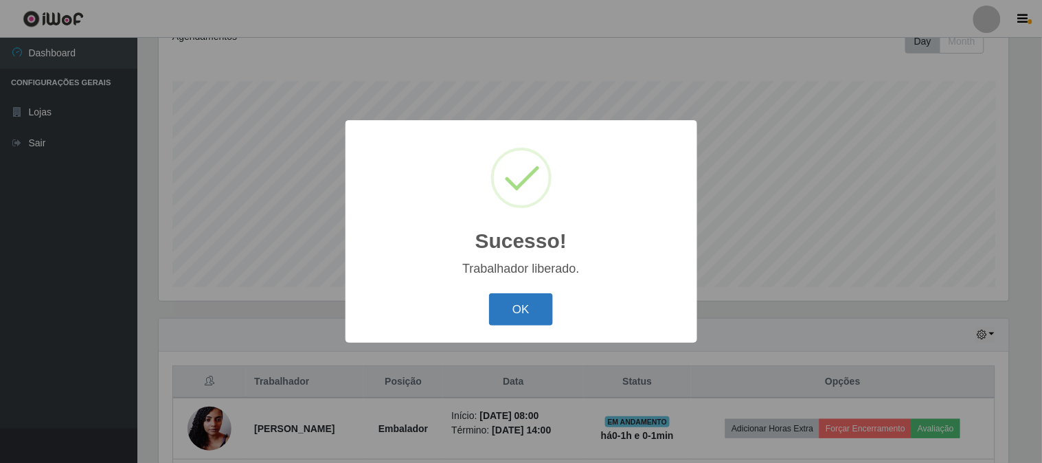
click at [521, 304] on button "OK" at bounding box center [521, 309] width 64 height 32
